Goal: Navigation & Orientation: Find specific page/section

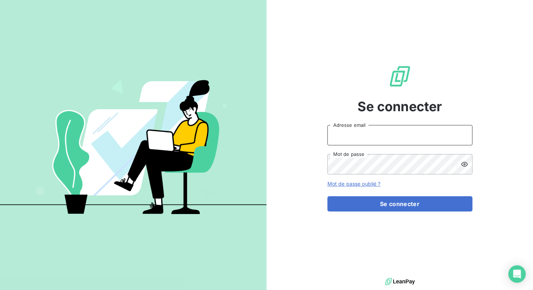
type input "[EMAIL_ADDRESS][DOMAIN_NAME]"
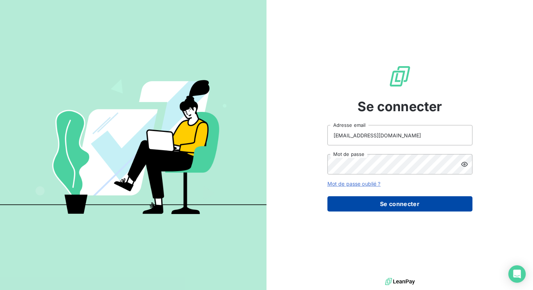
click at [401, 201] on button "Se connecter" at bounding box center [400, 203] width 145 height 15
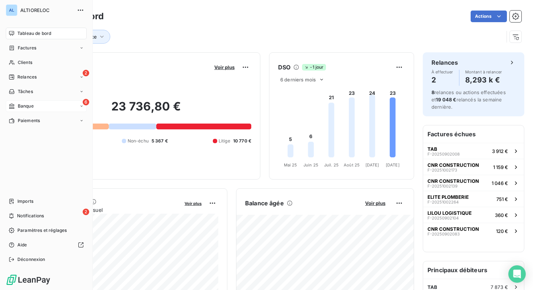
click at [14, 106] on icon at bounding box center [12, 106] width 6 height 6
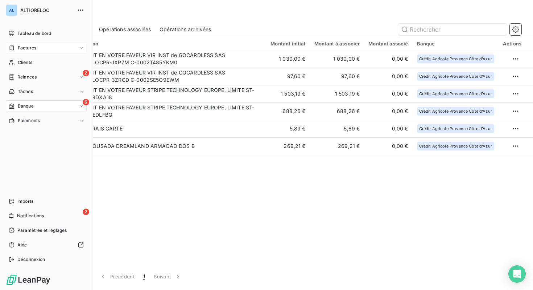
click at [19, 49] on span "Factures" at bounding box center [27, 48] width 19 height 7
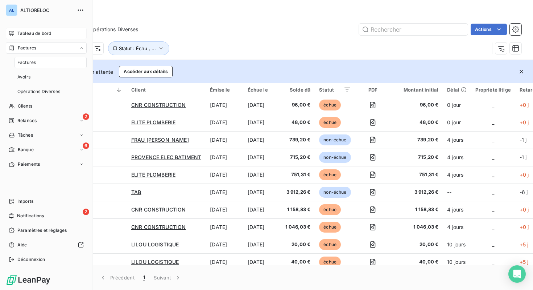
click at [44, 35] on span "Tableau de bord" at bounding box center [34, 33] width 34 height 7
